Goal: Task Accomplishment & Management: Use online tool/utility

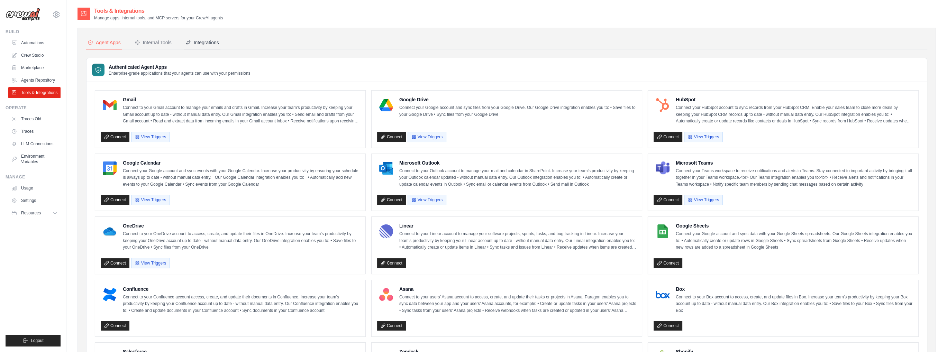
click at [195, 41] on div "Integrations" at bounding box center [202, 42] width 34 height 7
click at [206, 40] on div "Integrations" at bounding box center [202, 42] width 34 height 7
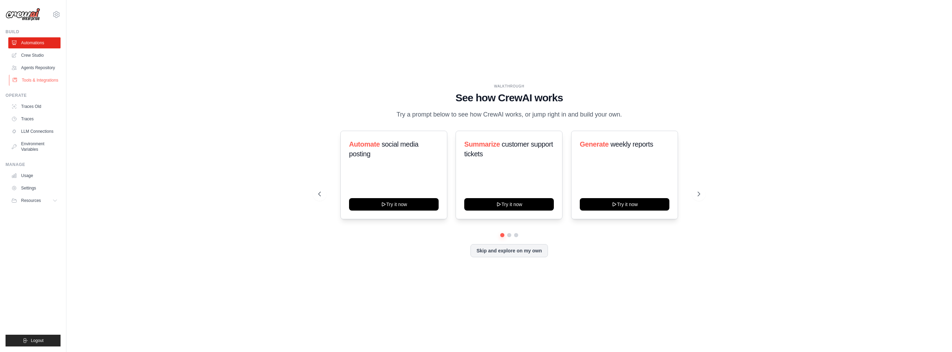
click at [39, 81] on link "Tools & Integrations" at bounding box center [35, 80] width 52 height 11
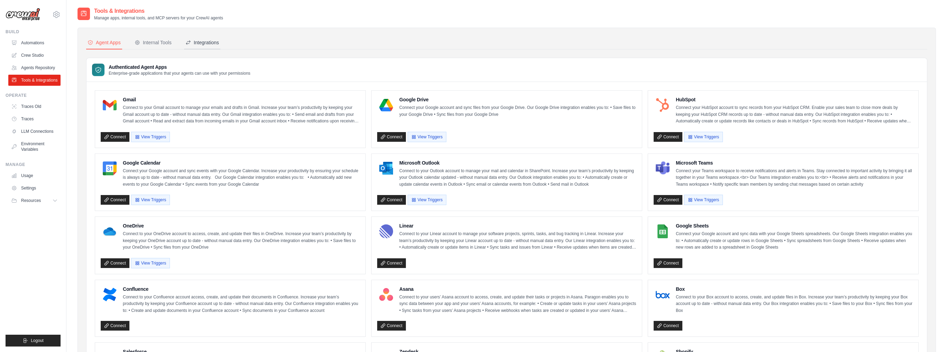
click at [207, 43] on div "Integrations" at bounding box center [202, 42] width 34 height 7
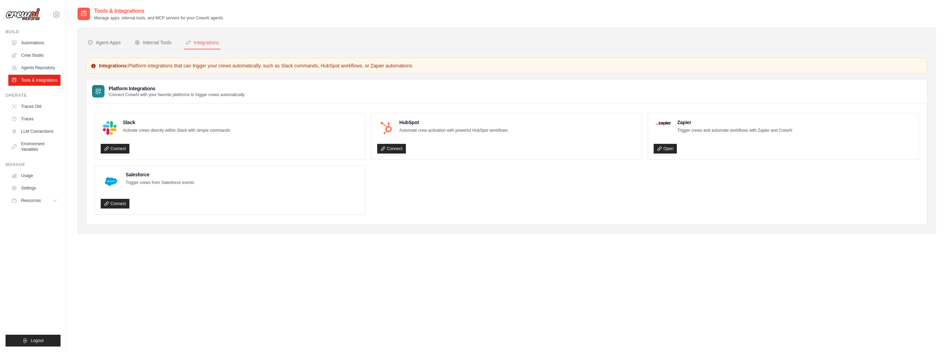
click at [144, 128] on p "Activate crews directly within Slack with simple commands" at bounding box center [176, 130] width 107 height 7
click at [155, 139] on div "Slack Activate crews directly within Slack with simple commands Connect" at bounding box center [230, 136] width 259 height 35
